Goal: Task Accomplishment & Management: Complete application form

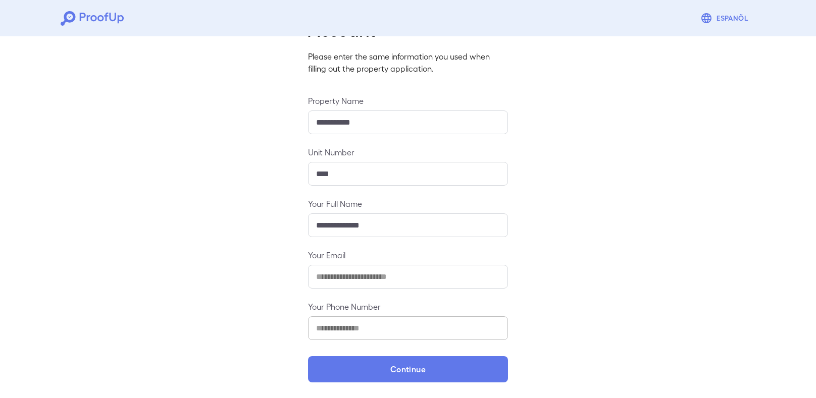
scroll to position [59, 0]
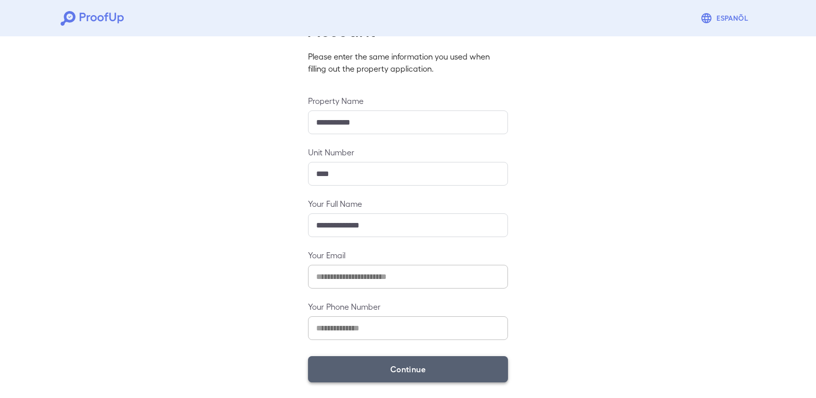
click at [423, 373] on button "Continue" at bounding box center [408, 370] width 200 height 26
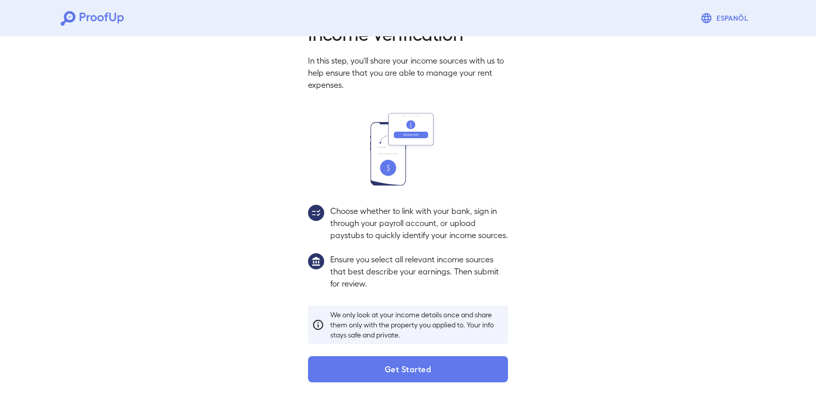
scroll to position [33, 0]
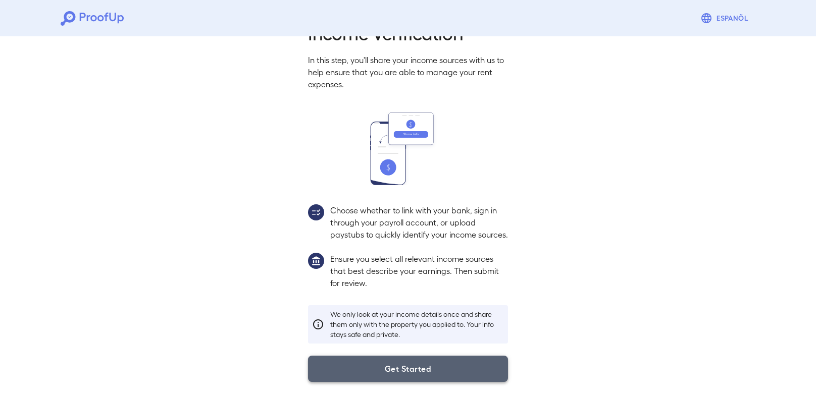
click at [498, 370] on button "Get Started" at bounding box center [408, 369] width 200 height 26
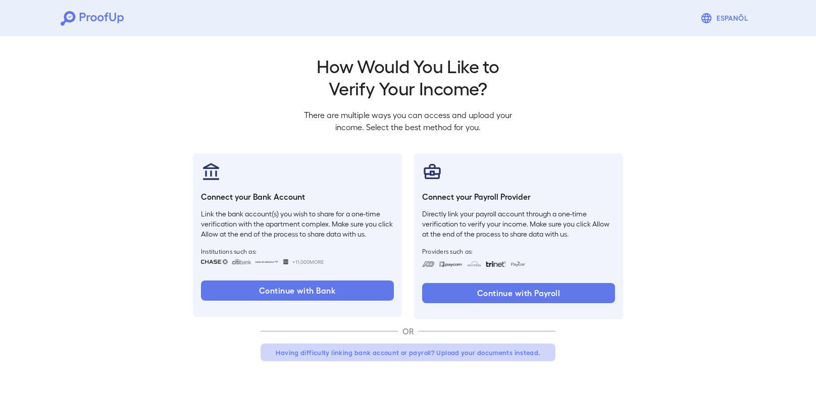
click at [479, 354] on button "Having difficulty linking bank account or payroll? Upload your documents instea…" at bounding box center [408, 353] width 295 height 18
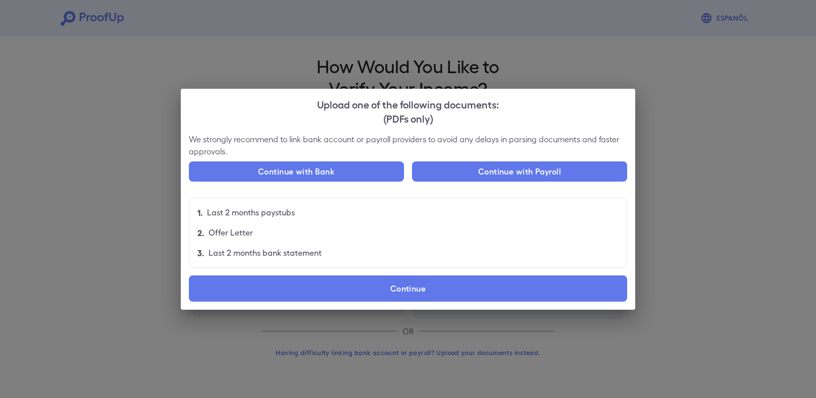
click at [279, 216] on p "Last 2 months paystubs" at bounding box center [251, 213] width 88 height 12
click at [282, 213] on p "Last 2 months paystubs" at bounding box center [251, 213] width 88 height 12
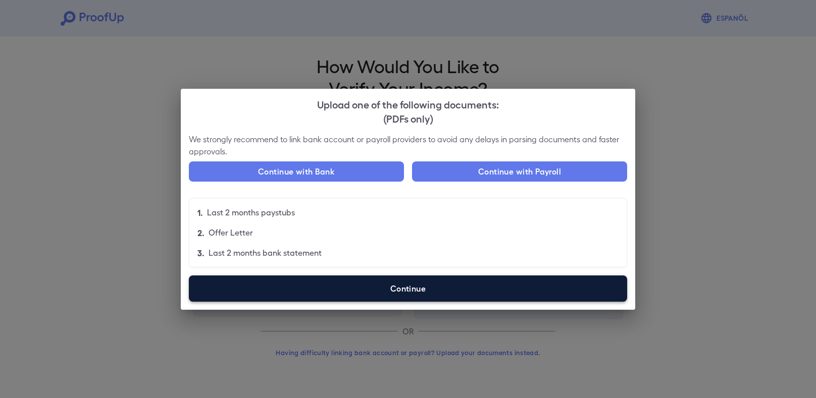
click at [453, 299] on label "Continue" at bounding box center [408, 289] width 438 height 26
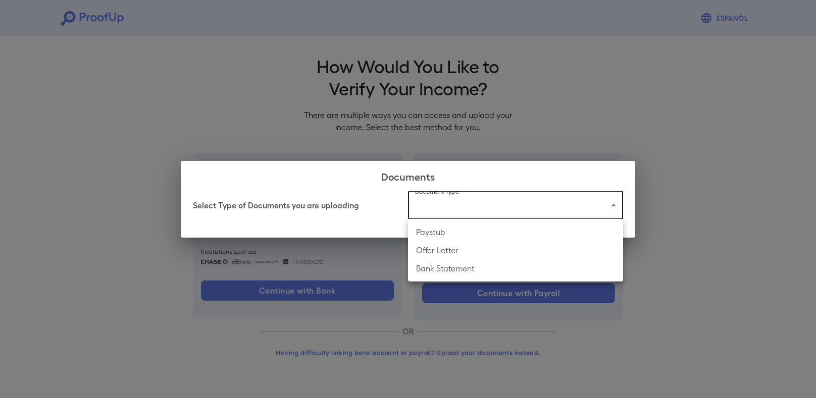
click at [486, 208] on body "Espanõl Go back How Would You Like to Verify Your Income? There are multiple wa…" at bounding box center [408, 193] width 816 height 386
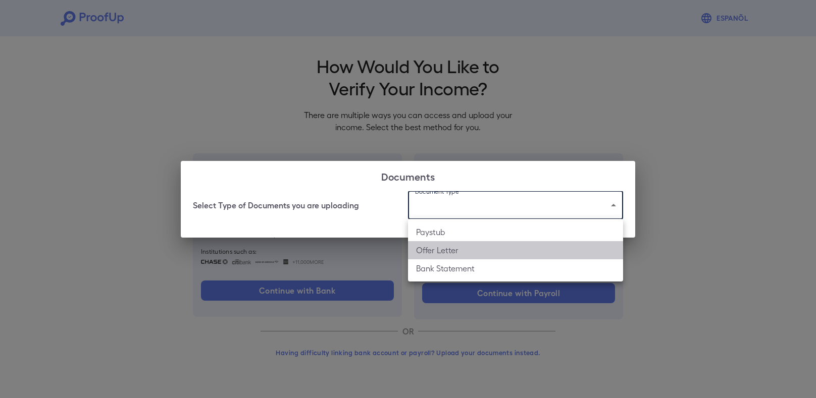
click at [448, 243] on li "Offer Letter" at bounding box center [515, 250] width 215 height 18
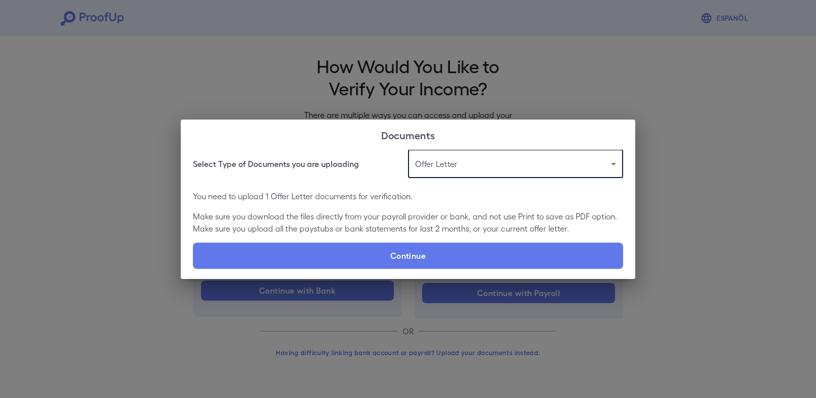
click at [443, 172] on body "**********" at bounding box center [408, 193] width 816 height 386
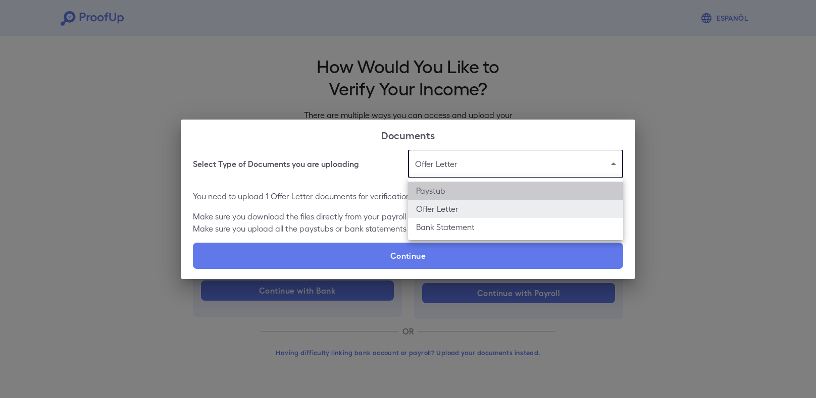
click at [436, 191] on li "Paystub" at bounding box center [515, 191] width 215 height 18
type input "*******"
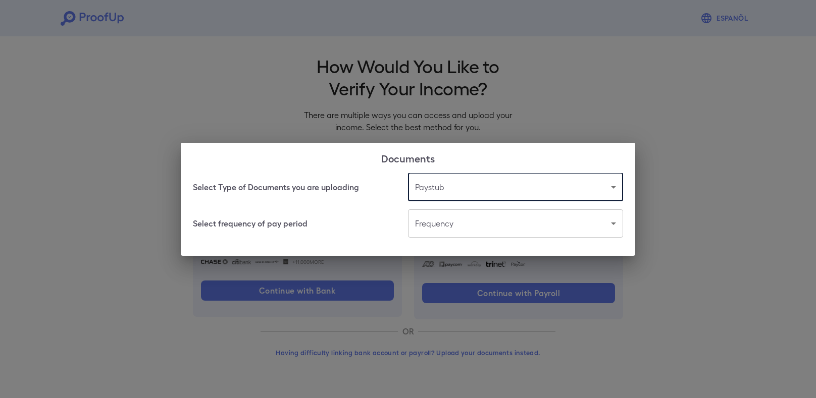
click at [447, 226] on body "Espanõl Go back How Would You Like to Verify Your Income? There are multiple wa…" at bounding box center [408, 193] width 816 height 386
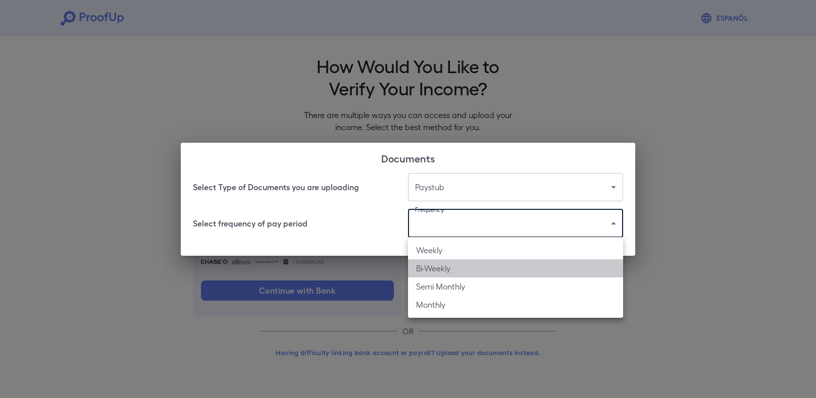
click at [451, 264] on li "Bi-Weekly" at bounding box center [515, 269] width 215 height 18
type input "*********"
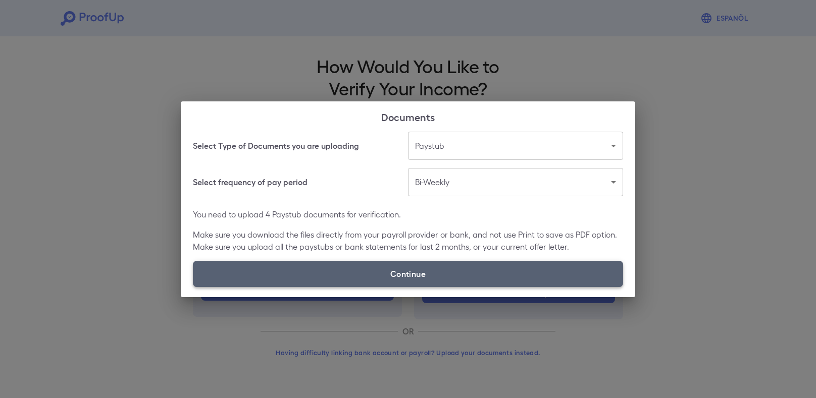
click at [444, 268] on label "Continue" at bounding box center [408, 274] width 430 height 26
click at [193, 287] on input "Continue" at bounding box center [193, 287] width 1 height 1
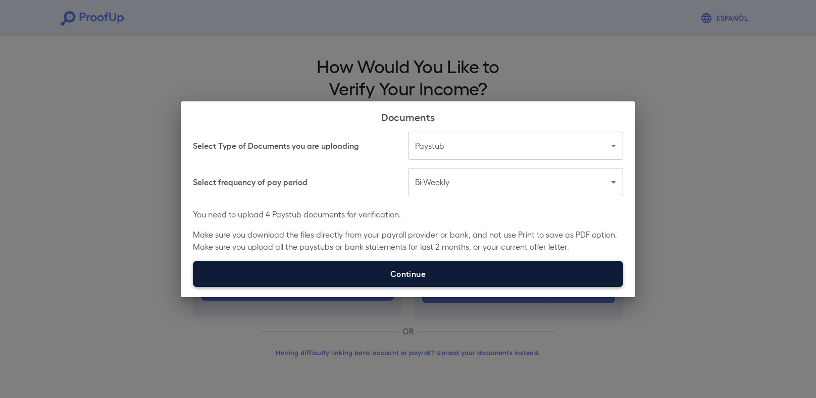
type input "**********"
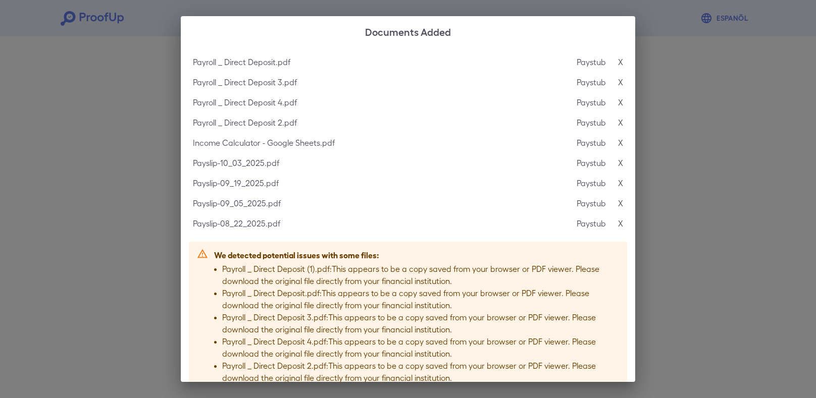
scroll to position [1, 0]
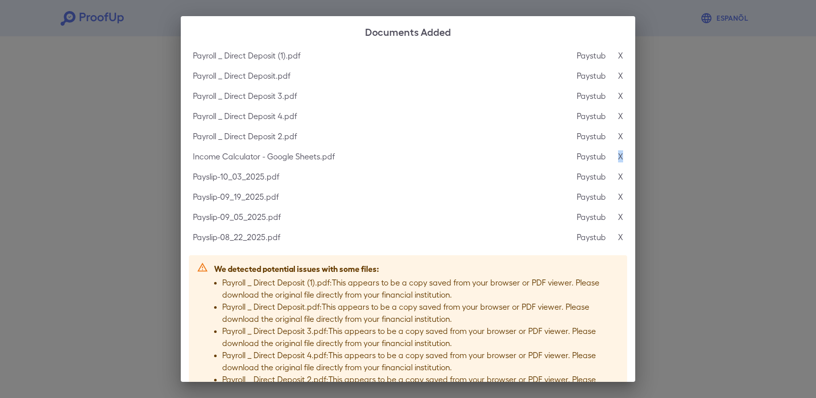
click at [622, 157] on p "X" at bounding box center [620, 156] width 5 height 12
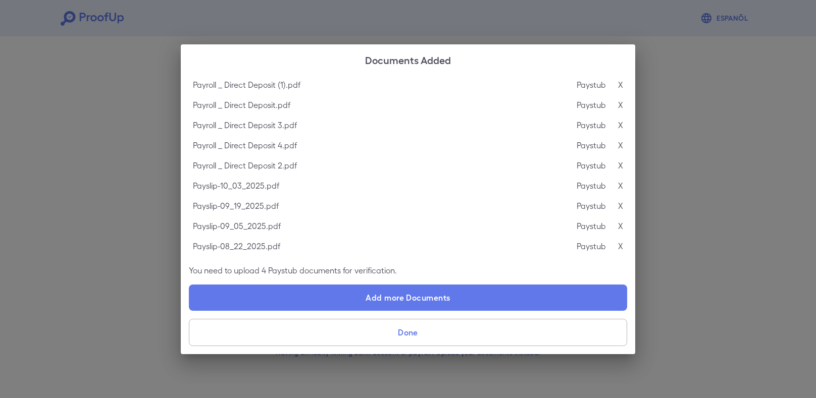
click at [625, 84] on div "Payroll _ Direct Deposit (1).pdf Paystub X" at bounding box center [408, 85] width 438 height 20
click at [622, 85] on p "X" at bounding box center [620, 85] width 5 height 12
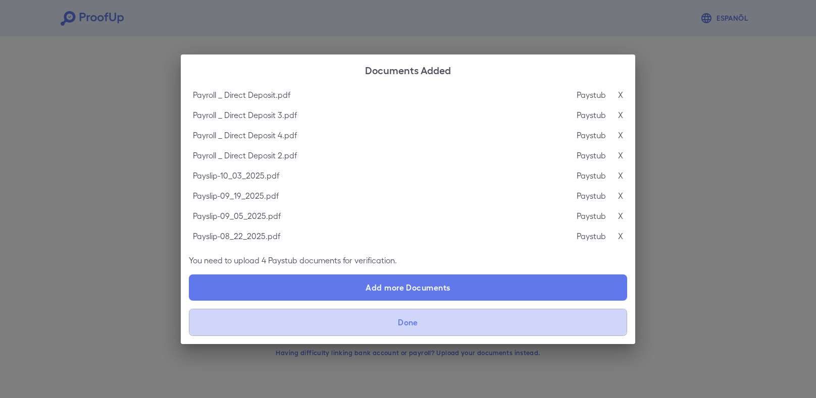
click at [475, 331] on button "Done" at bounding box center [408, 322] width 438 height 27
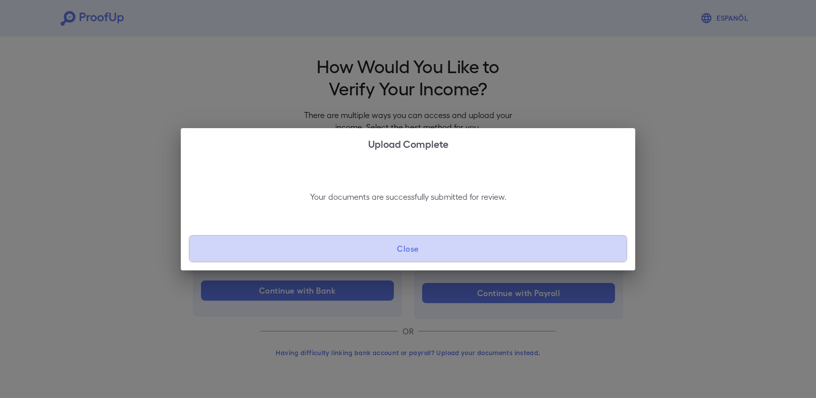
click at [417, 245] on button "Close" at bounding box center [408, 248] width 438 height 27
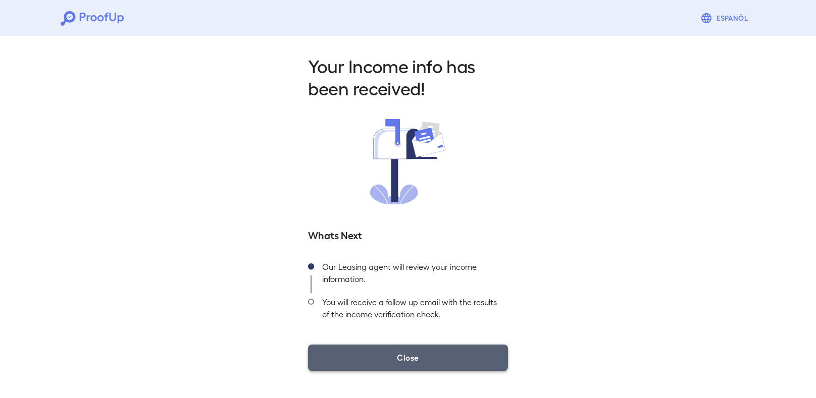
click at [433, 360] on button "Close" at bounding box center [408, 358] width 200 height 26
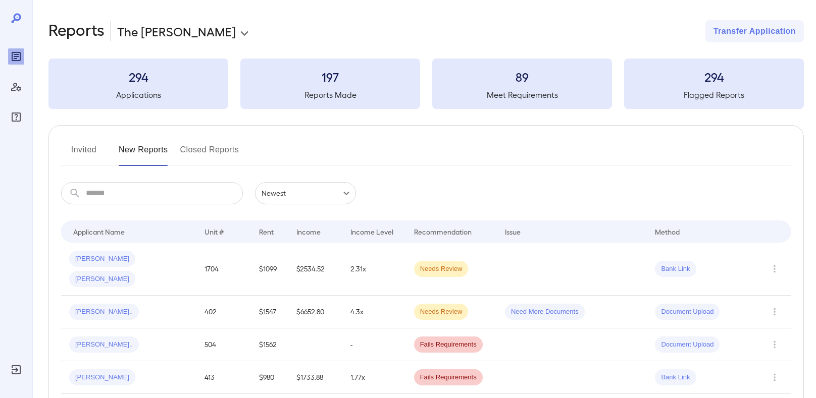
scroll to position [62, 0]
